Goal: Information Seeking & Learning: Learn about a topic

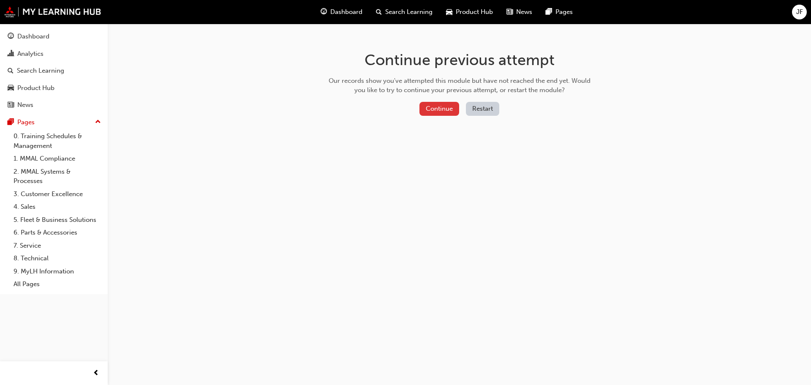
click at [441, 107] on button "Continue" at bounding box center [439, 109] width 40 height 14
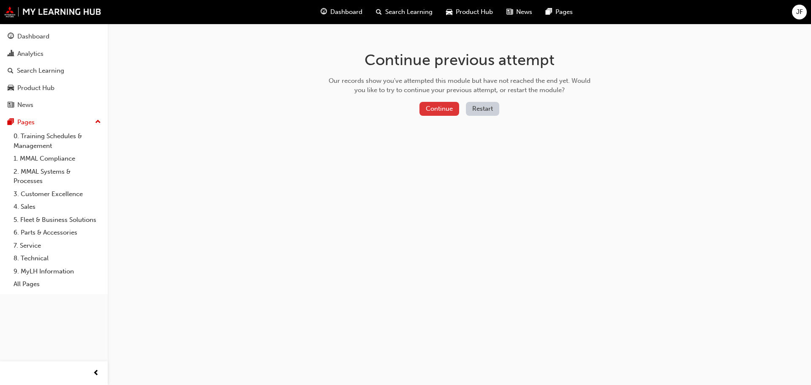
click at [437, 103] on button "Continue" at bounding box center [439, 109] width 40 height 14
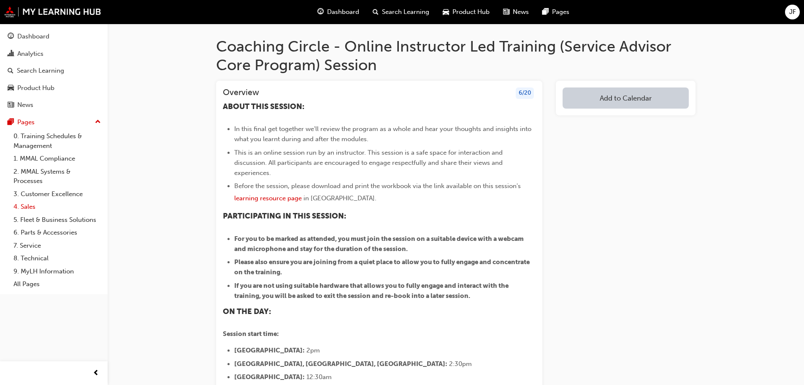
click at [42, 209] on link "4. Sales" at bounding box center [57, 206] width 94 height 13
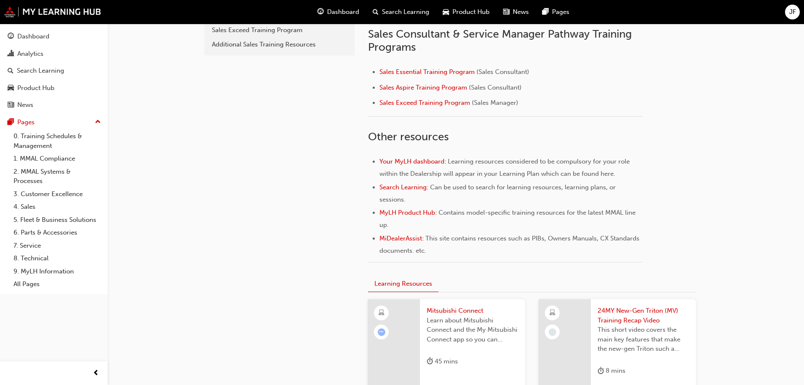
scroll to position [296, 0]
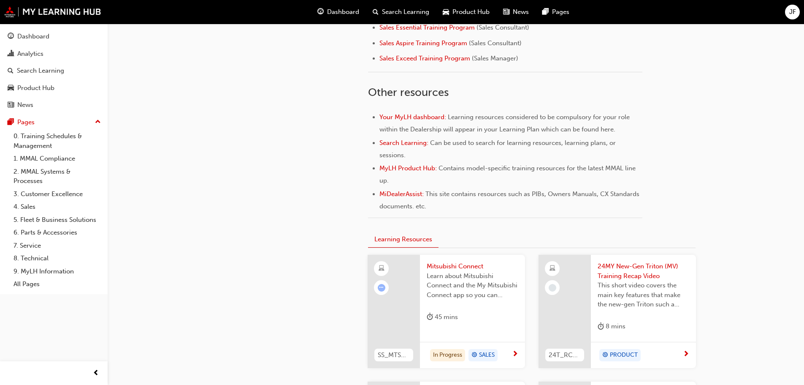
click at [490, 324] on div "45 mins" at bounding box center [473, 319] width 92 height 14
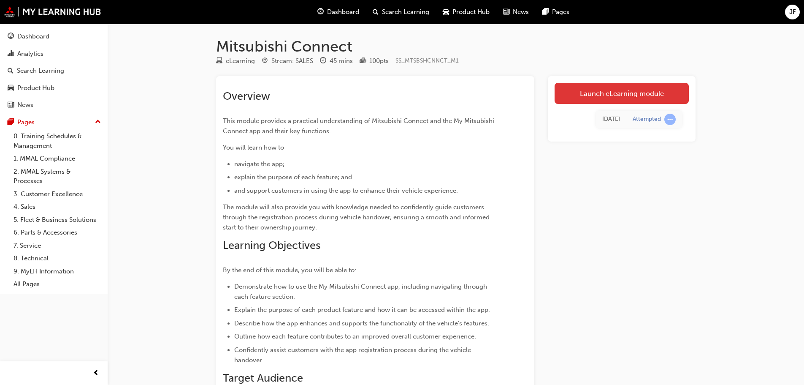
click at [620, 97] on link "Launch eLearning module" at bounding box center [622, 93] width 134 height 21
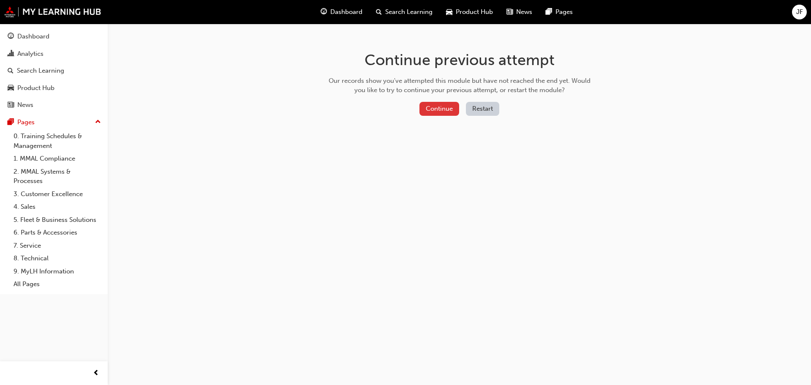
click at [431, 105] on button "Continue" at bounding box center [439, 109] width 40 height 14
